Goal: Task Accomplishment & Management: Use online tool/utility

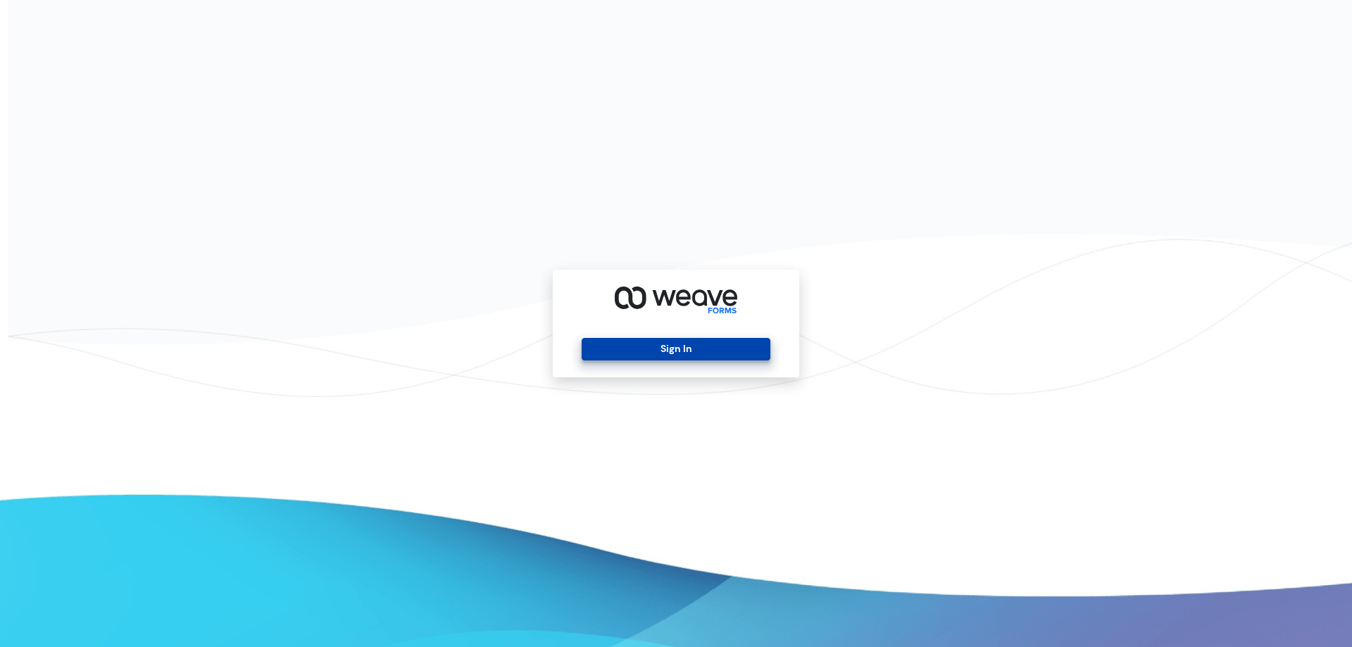
click at [680, 350] on button "Sign In" at bounding box center [676, 349] width 188 height 23
